Goal: Find specific page/section: Find specific page/section

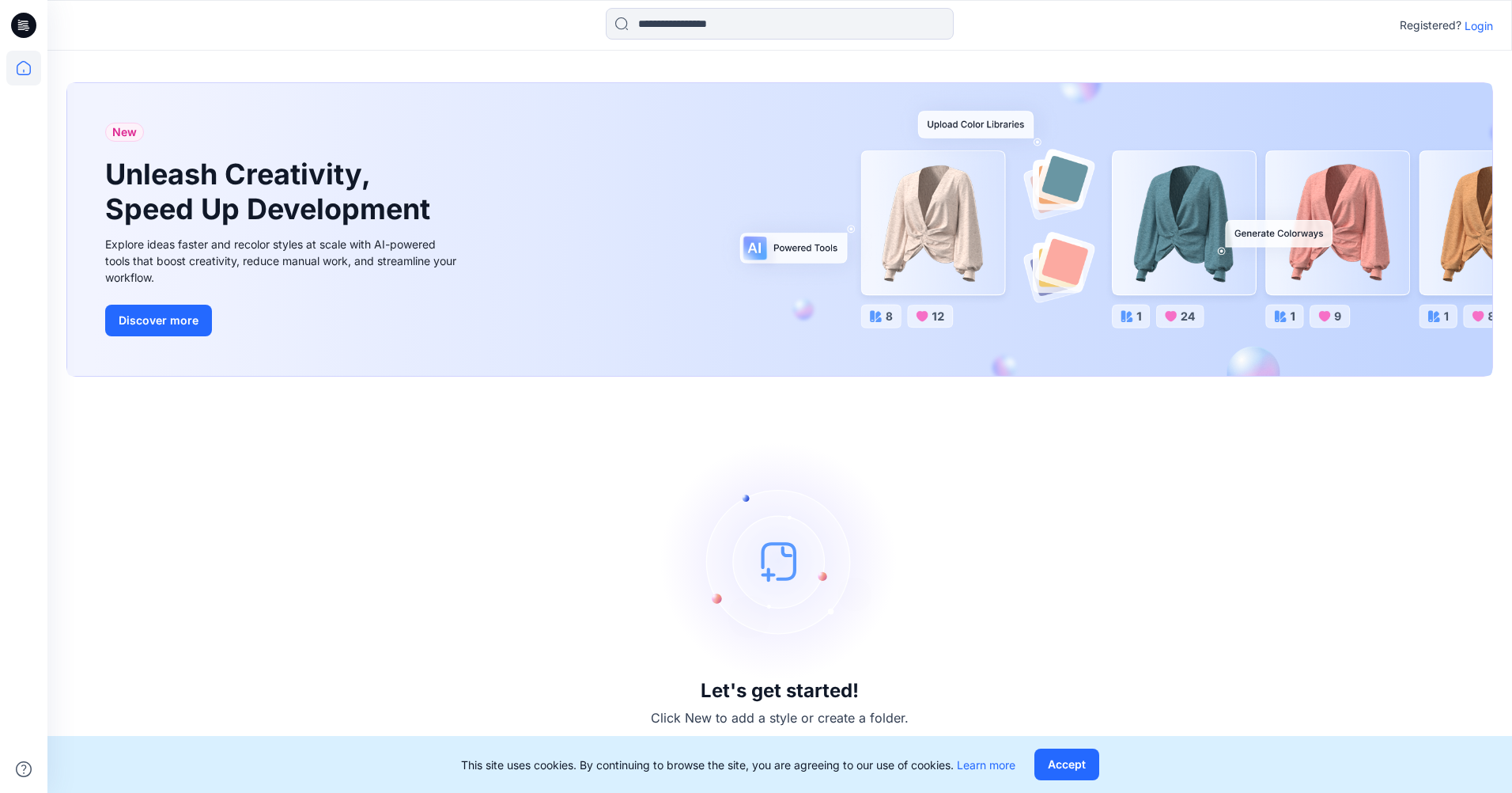
click at [1488, 37] on div "Registered? Login" at bounding box center [779, 25] width 1463 height 35
click at [1484, 22] on p "Login" at bounding box center [1478, 25] width 28 height 16
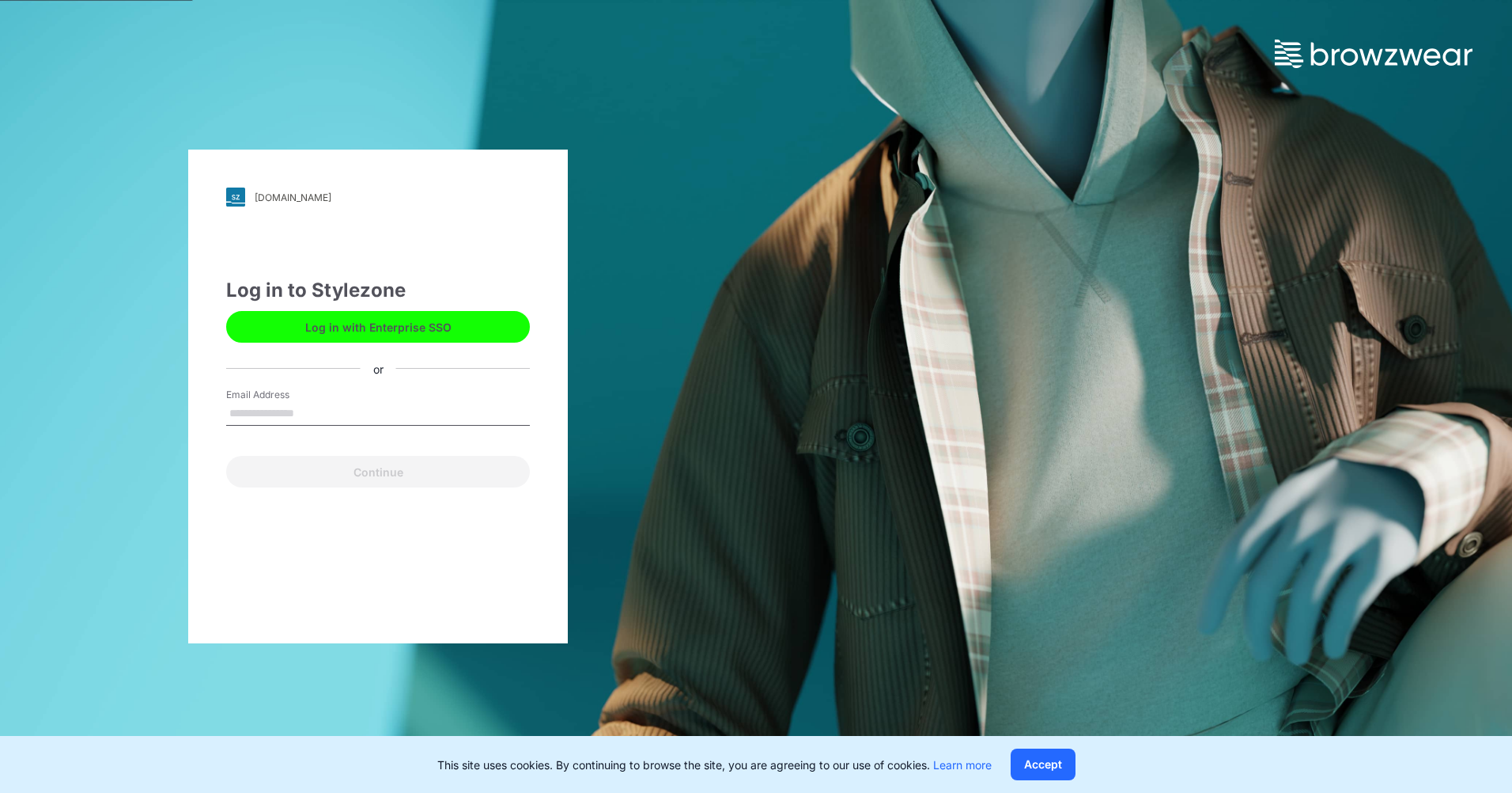
click at [298, 409] on input "Email Address" at bounding box center [378, 414] width 304 height 24
type input "**********"
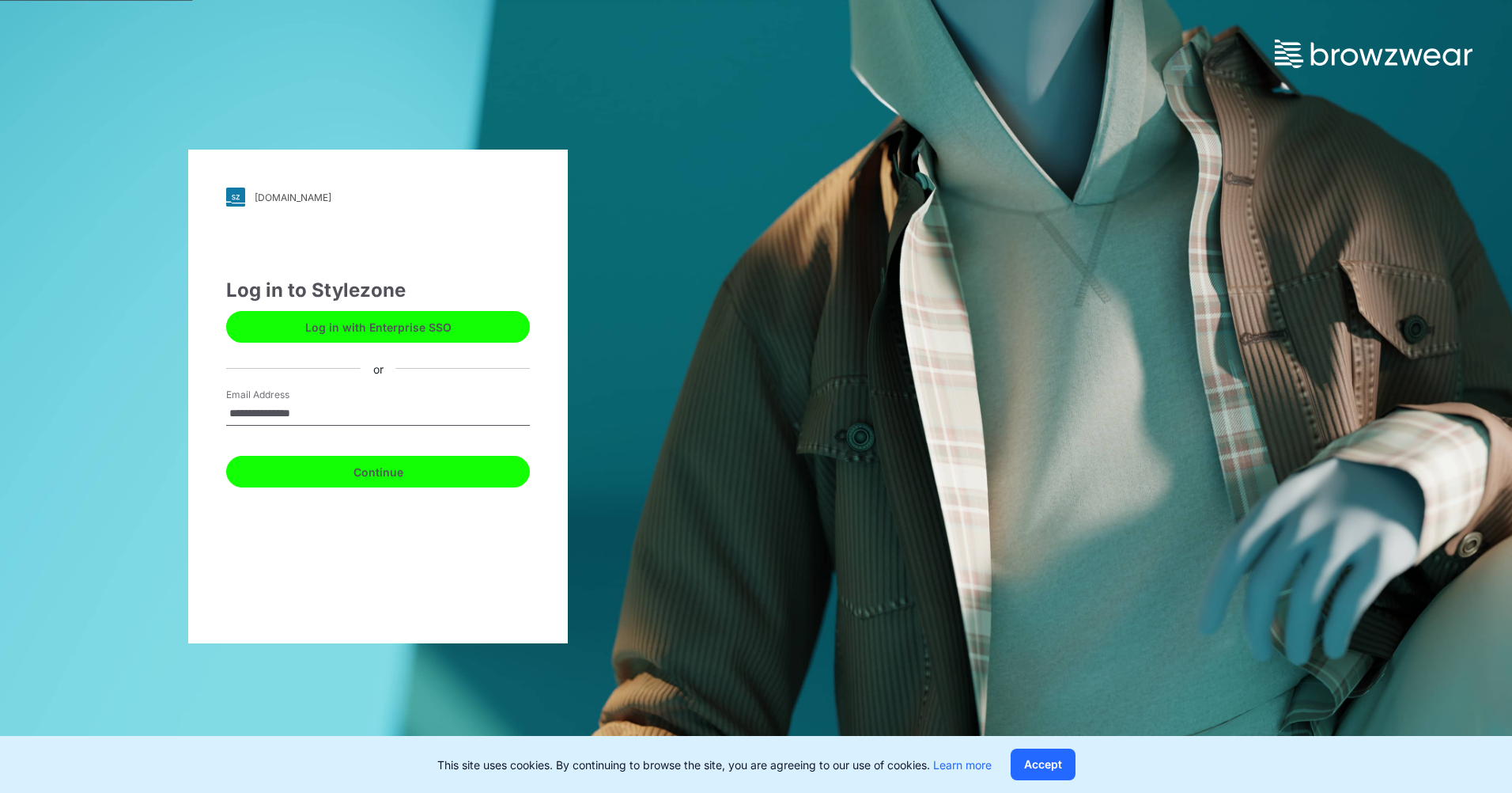
click at [321, 471] on button "Continue" at bounding box center [378, 471] width 304 height 32
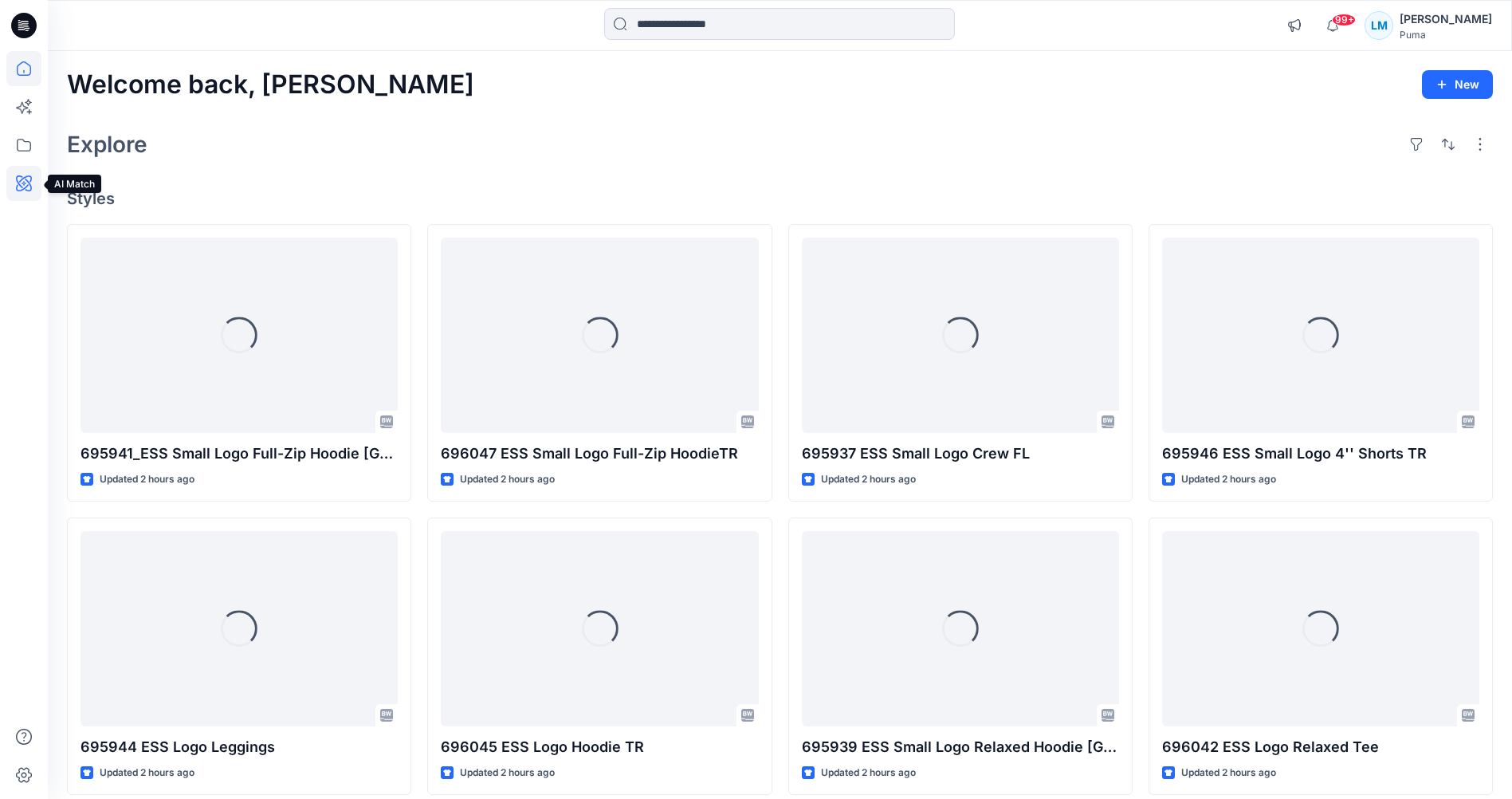
click at [17, 176] on icon at bounding box center [23, 183] width 16 height 16
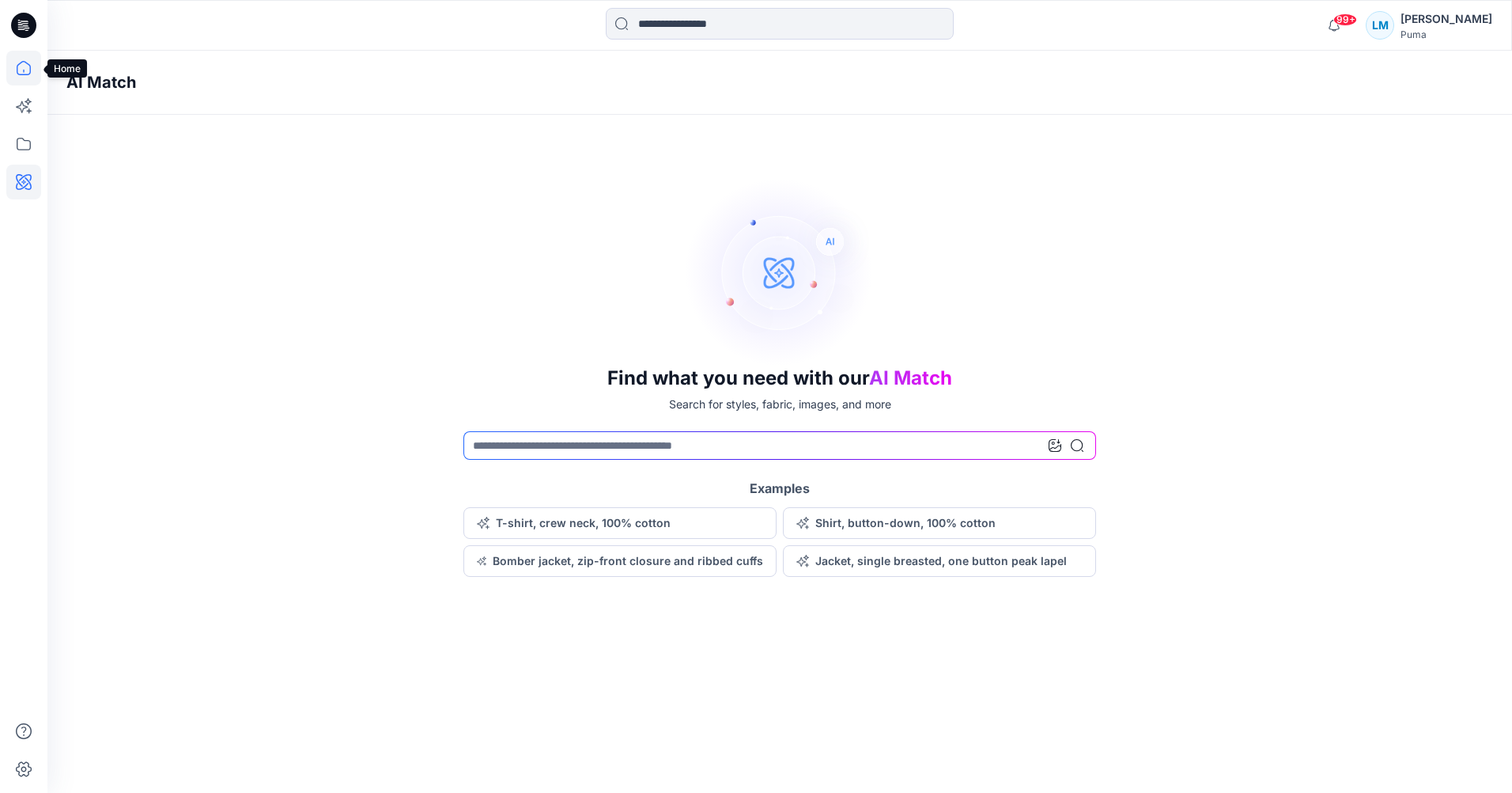
click at [18, 70] on icon at bounding box center [24, 68] width 35 height 35
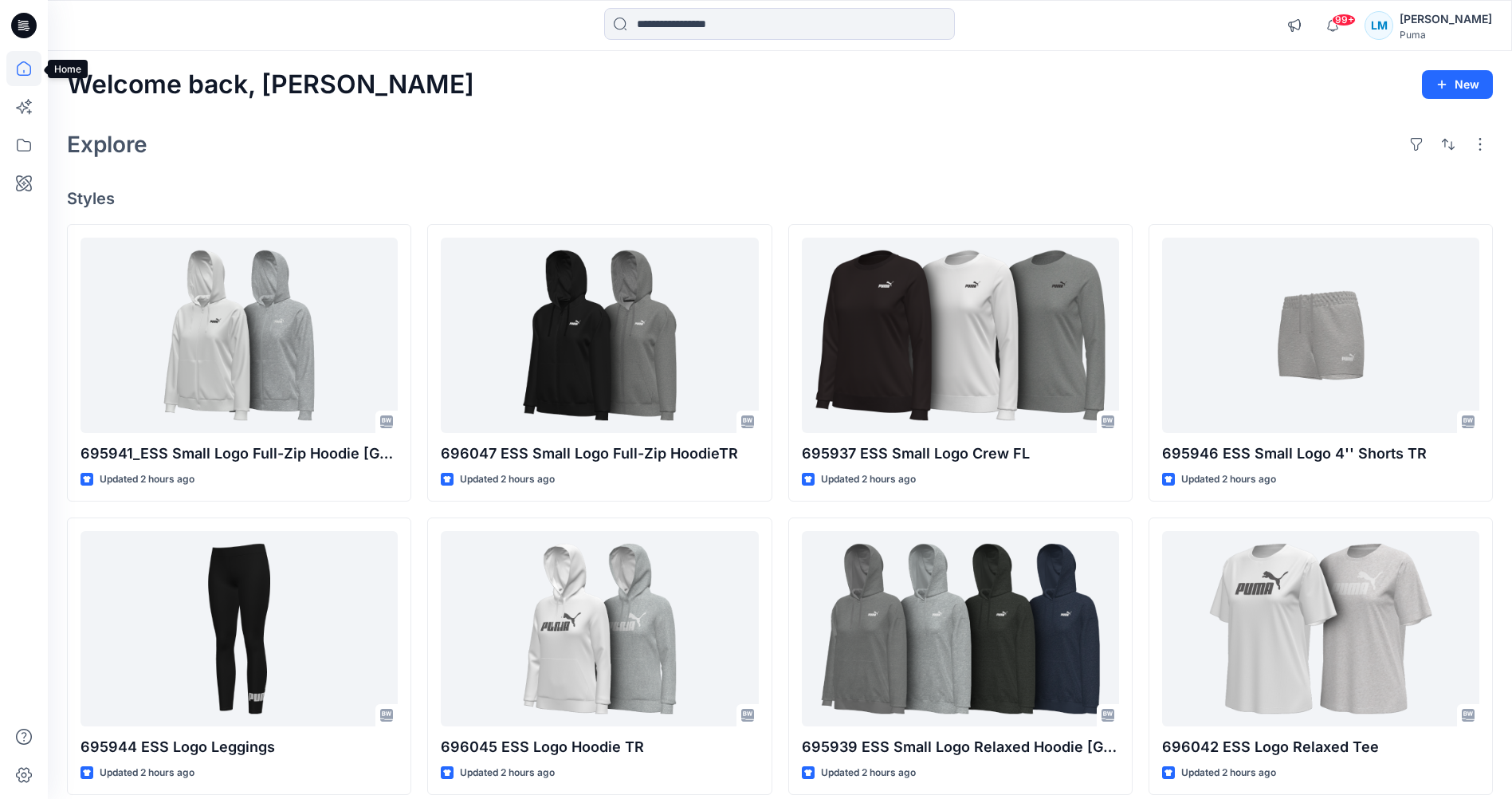
click at [14, 58] on icon at bounding box center [24, 68] width 35 height 35
click at [23, 144] on icon at bounding box center [24, 144] width 35 height 35
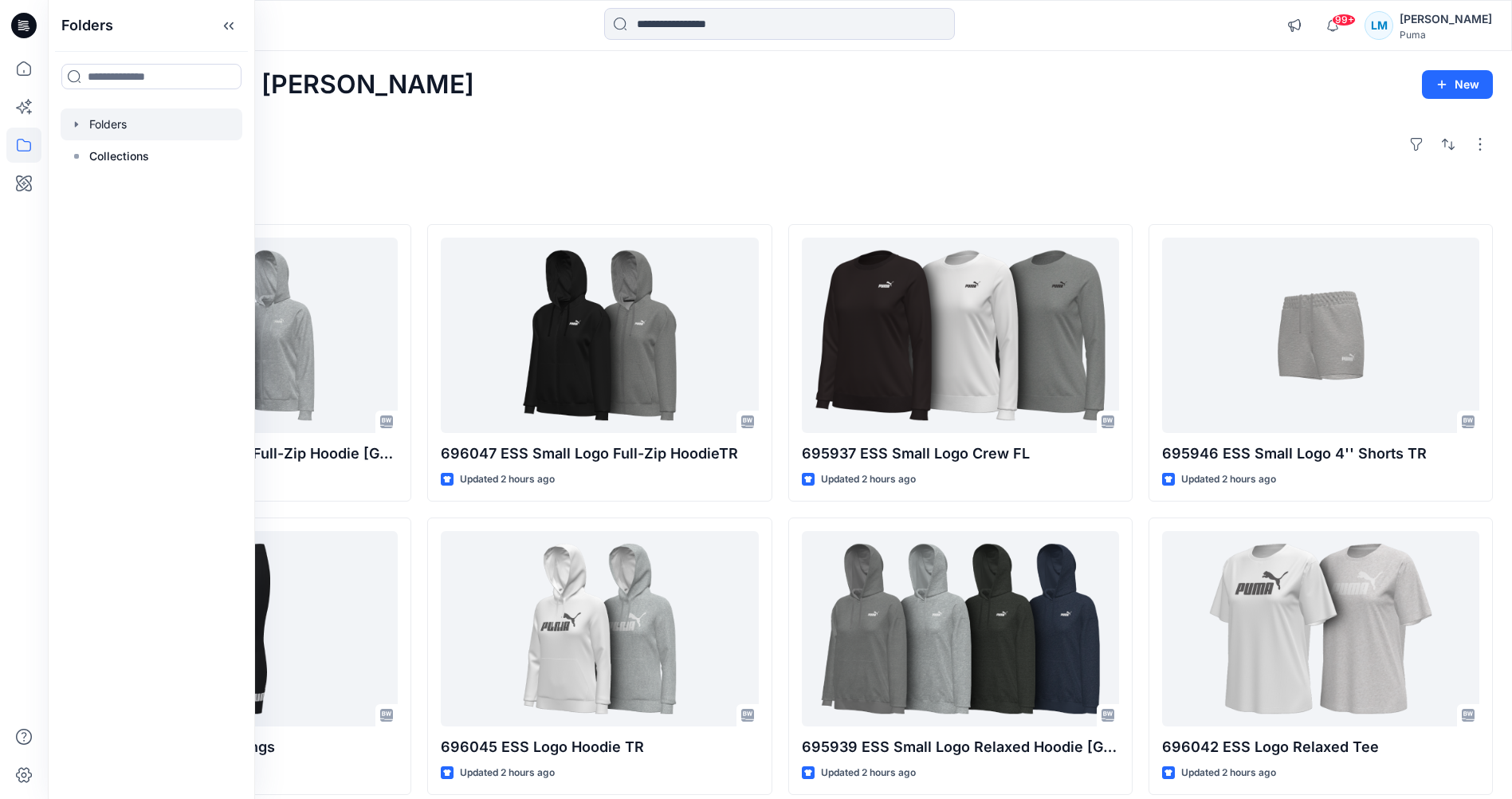
click at [76, 119] on icon "button" at bounding box center [77, 125] width 13 height 13
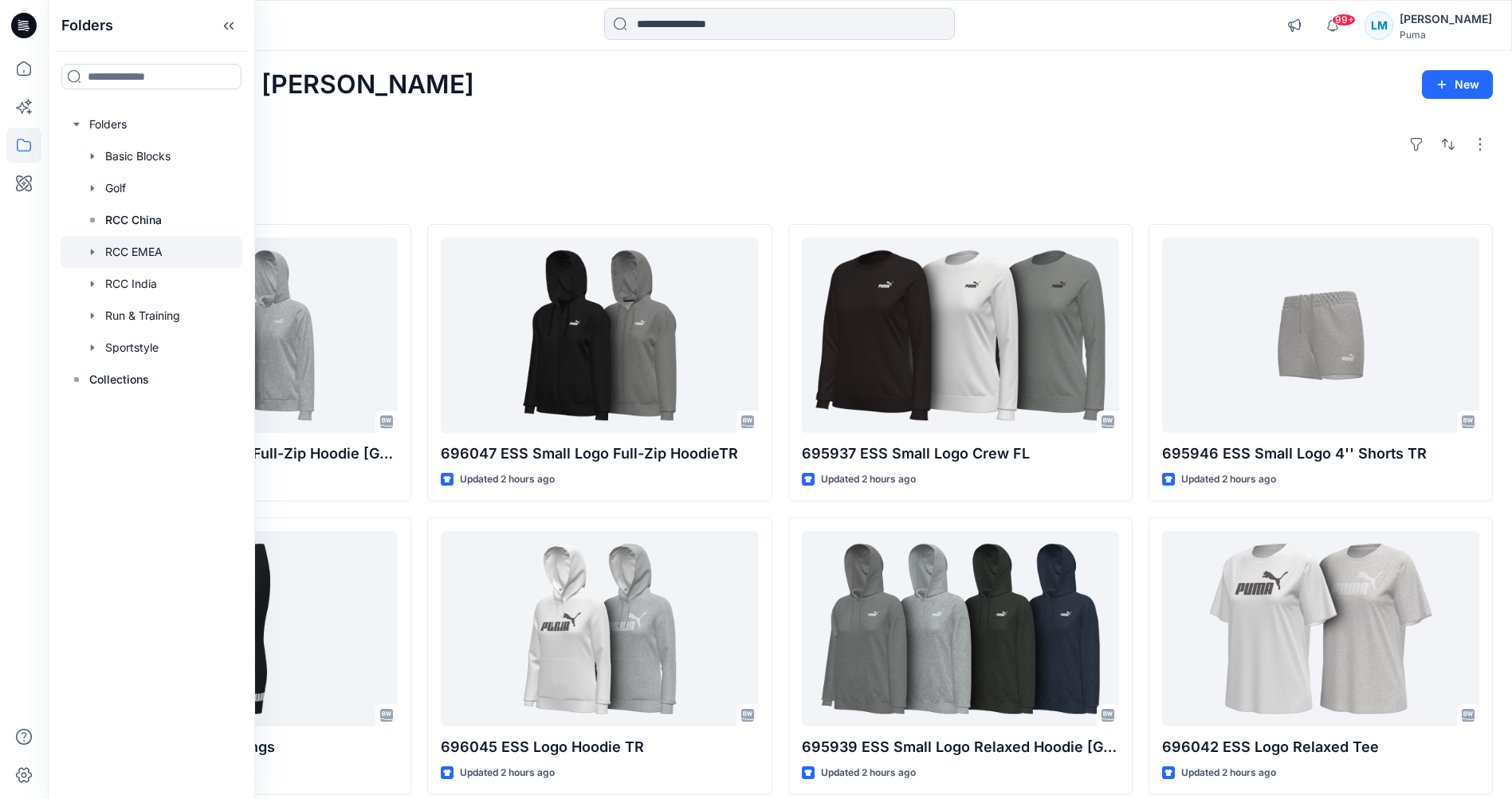
click at [145, 254] on div at bounding box center [152, 252] width 182 height 32
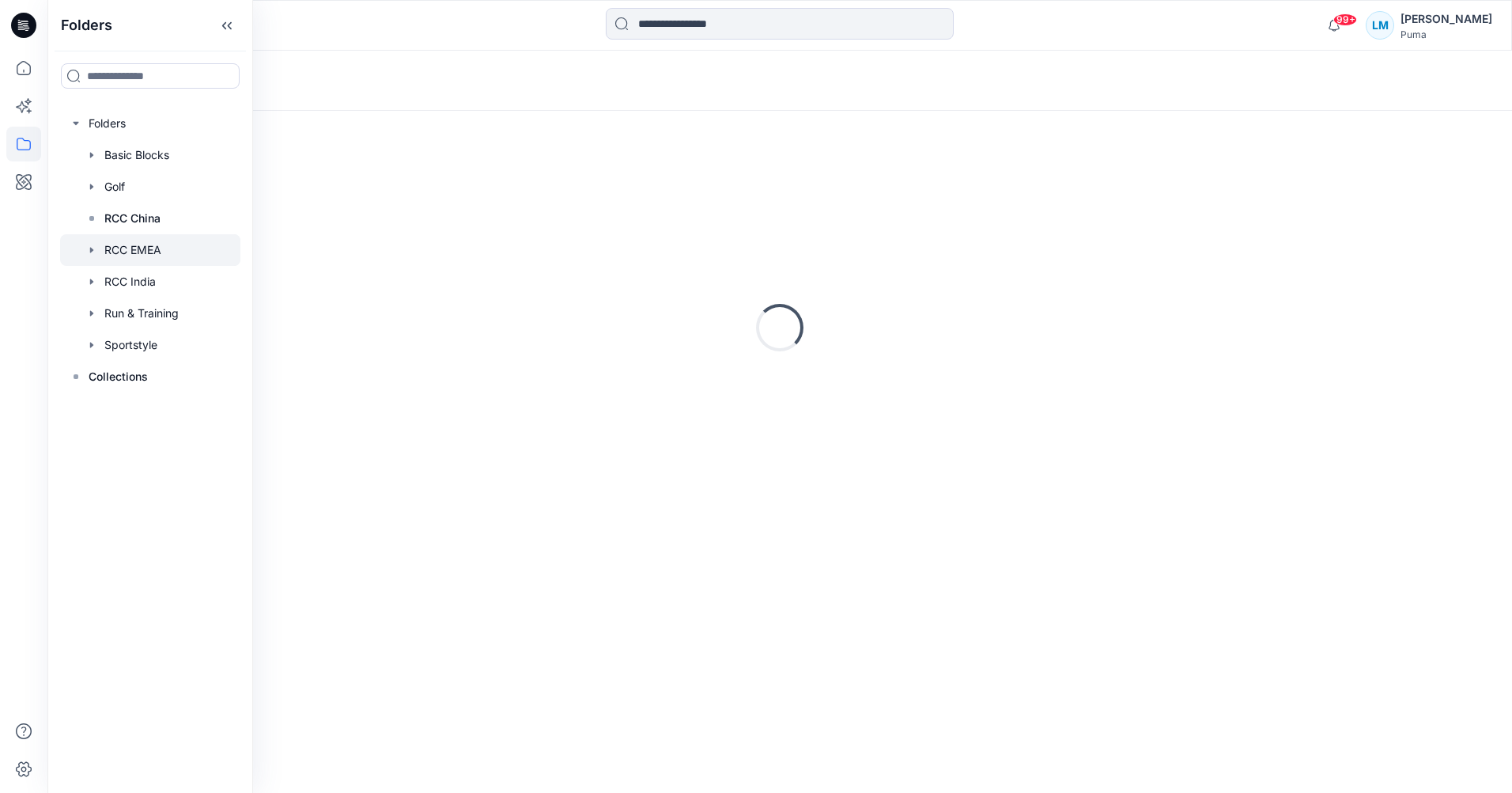
click at [455, 640] on div "Loading..." at bounding box center [779, 452] width 1464 height 682
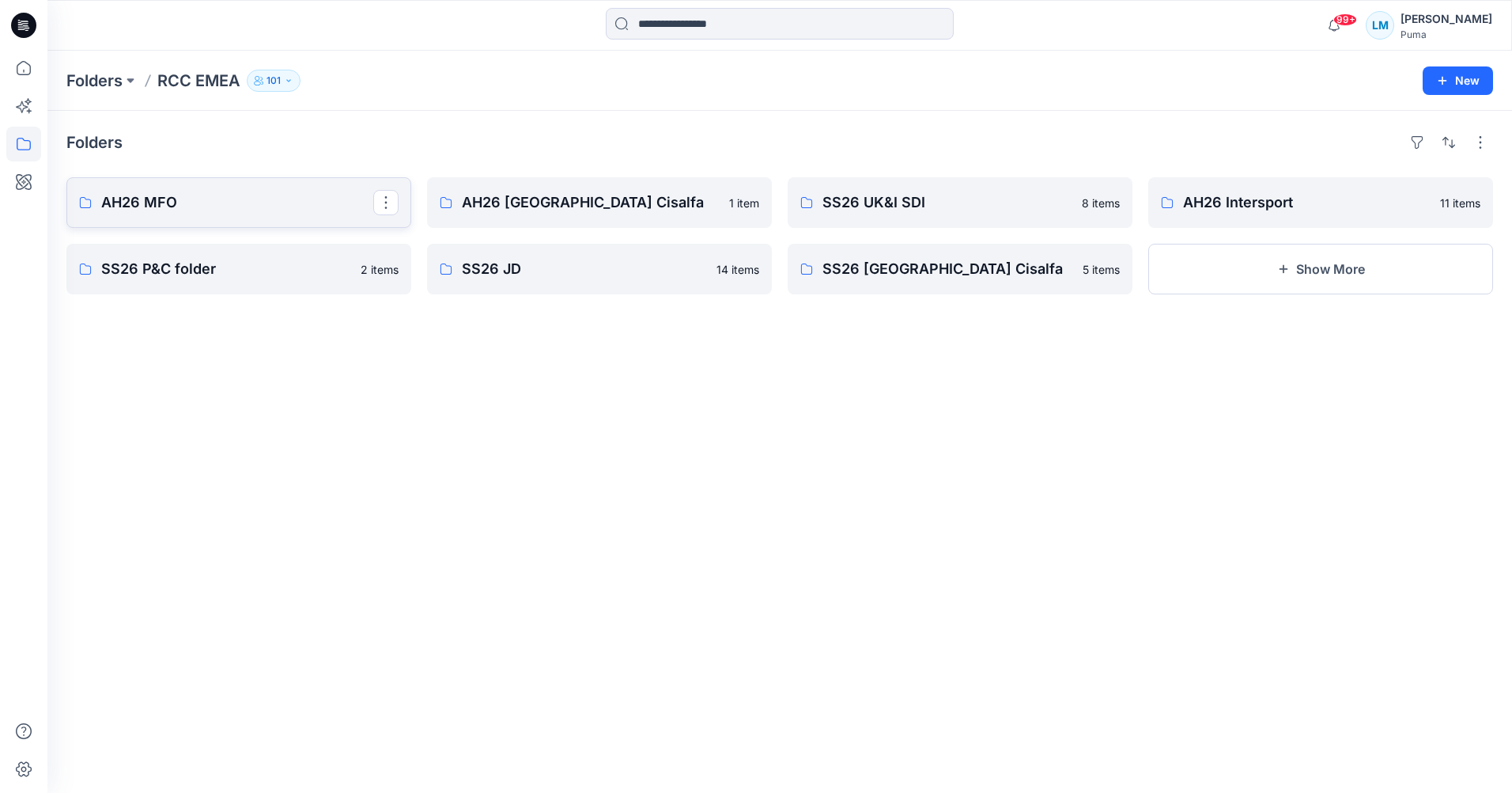
click at [282, 209] on p "AH26 MFO" at bounding box center [237, 202] width 272 height 22
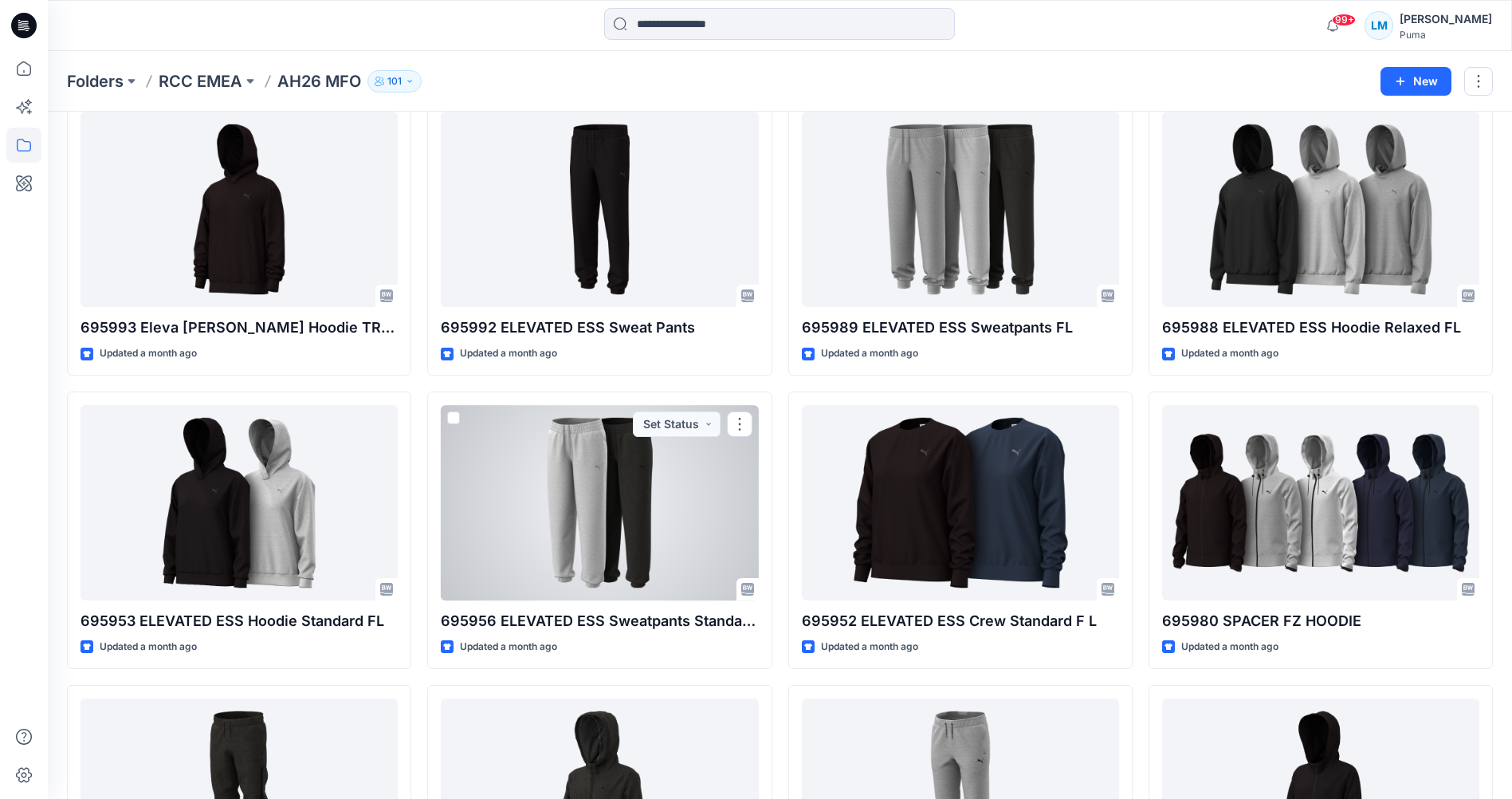
scroll to position [3627, 0]
